Goal: Task Accomplishment & Management: Manage account settings

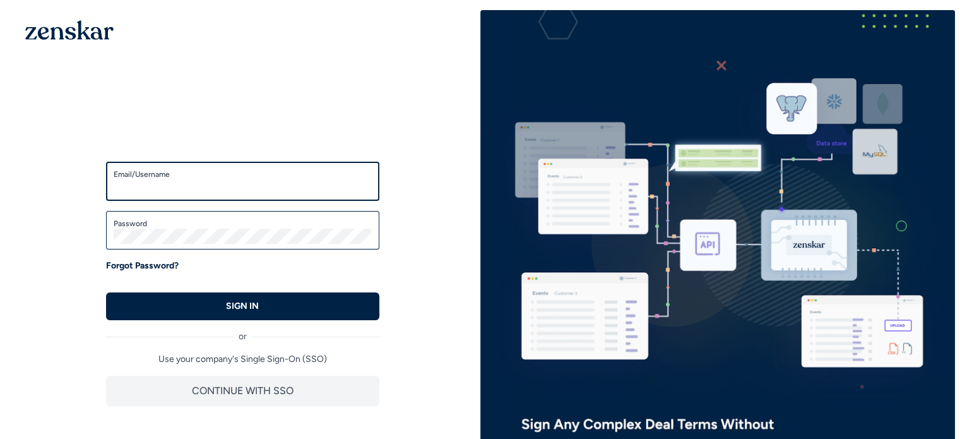
type input "**********"
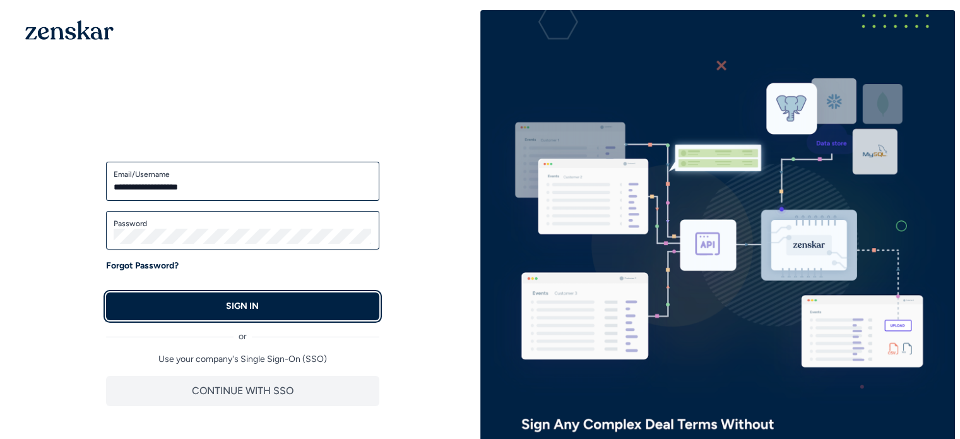
click at [255, 292] on button "SIGN IN" at bounding box center [242, 306] width 273 height 28
